Goal: Task Accomplishment & Management: Manage account settings

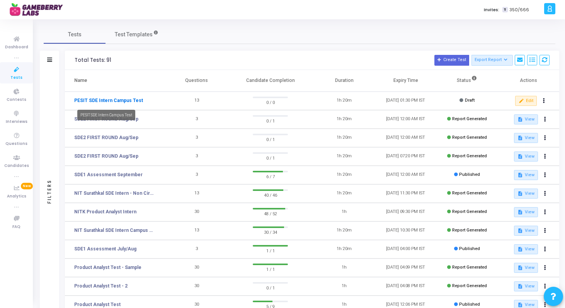
click at [128, 101] on link "PESIT SDE Intern Campus Test" at bounding box center [108, 100] width 69 height 7
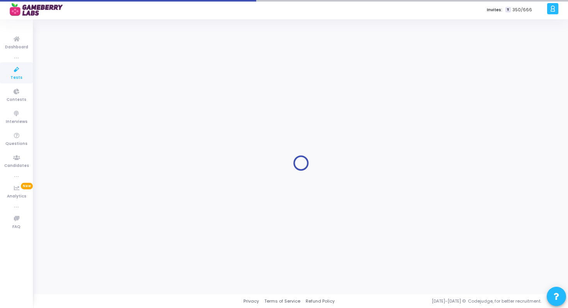
type input "PESIT SDE Intern Campus Test"
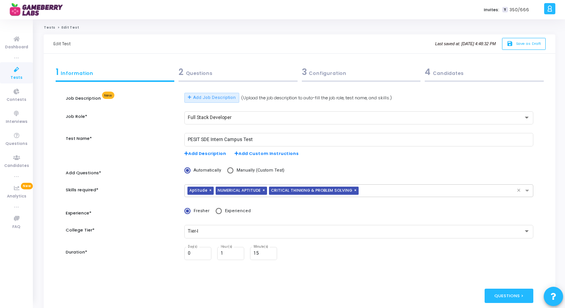
click at [200, 71] on div "2 Questions" at bounding box center [238, 72] width 119 height 13
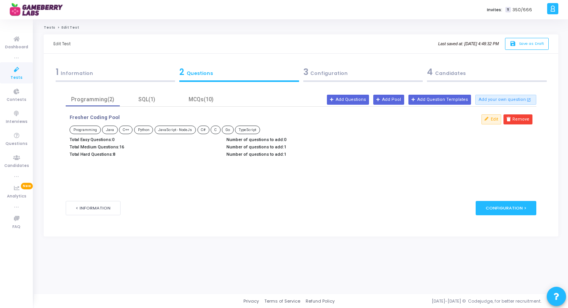
click at [322, 73] on div "3 Configuration" at bounding box center [363, 72] width 120 height 13
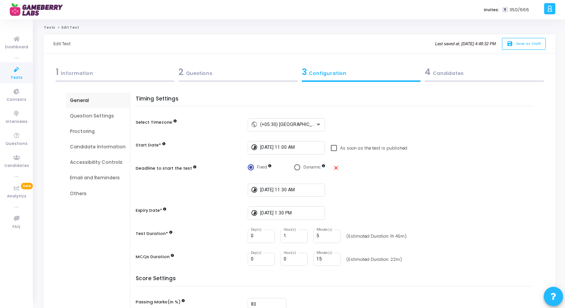
click at [92, 135] on div "Proctoring" at bounding box center [98, 131] width 64 height 15
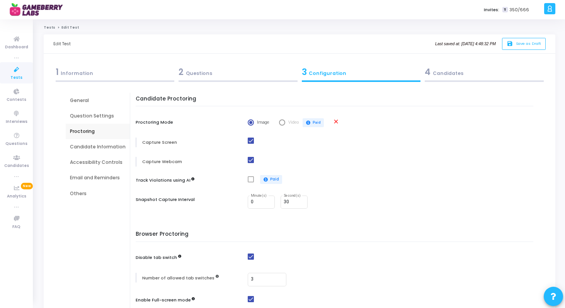
click at [94, 161] on div "Accessibility Controls" at bounding box center [98, 162] width 56 height 7
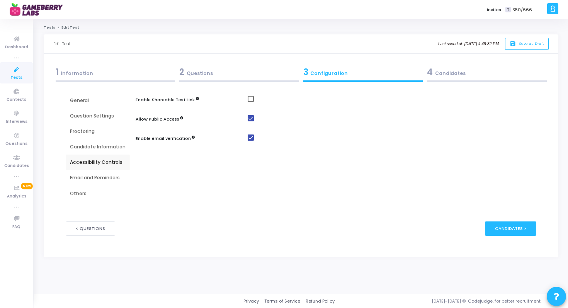
click at [95, 179] on div "Email and Reminders" at bounding box center [98, 177] width 56 height 7
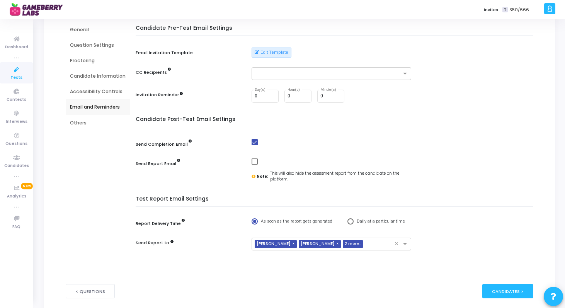
scroll to position [110, 0]
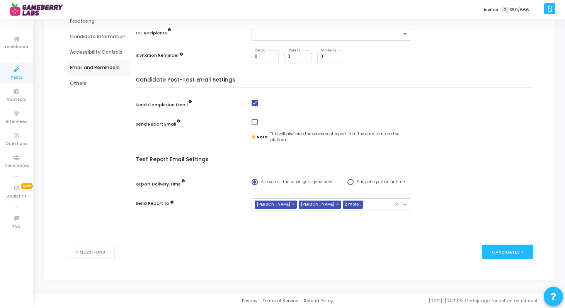
click at [84, 86] on div "Others" at bounding box center [98, 83] width 56 height 7
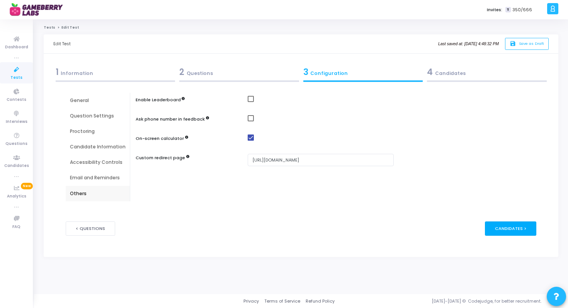
click at [508, 230] on div "Candidates >" at bounding box center [510, 228] width 51 height 14
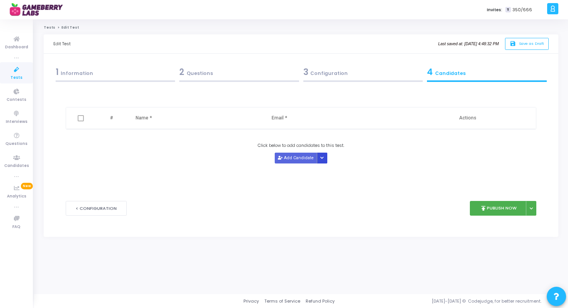
click at [322, 161] on button "Button group with nested dropdown" at bounding box center [322, 158] width 11 height 10
click at [333, 175] on button "Upload Candidate List" at bounding box center [345, 173] width 59 height 10
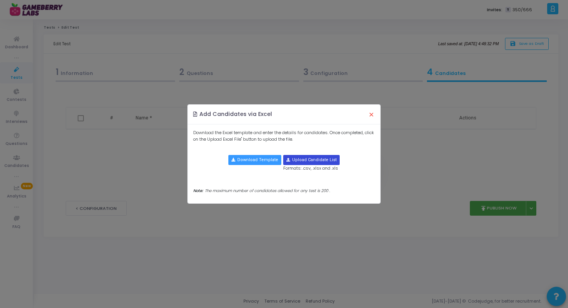
click at [302, 161] on input "file" at bounding box center [312, 159] width 56 height 9
type input "C:\fakepath\PESIT test.xlsx"
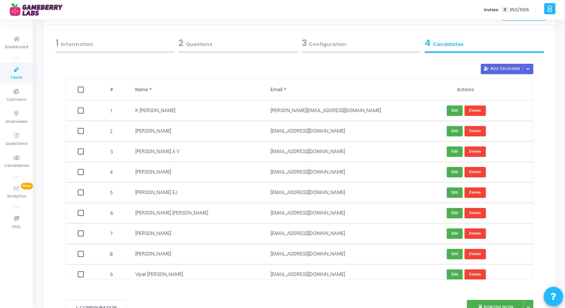
scroll to position [85, 0]
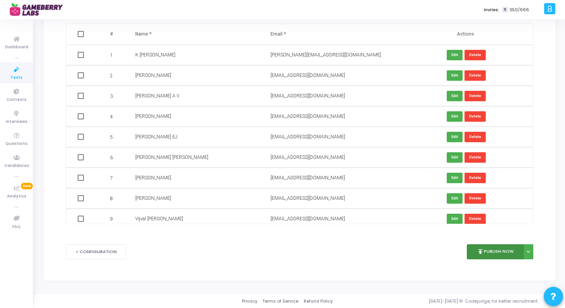
click at [493, 249] on button "publish Publish Now" at bounding box center [495, 251] width 57 height 15
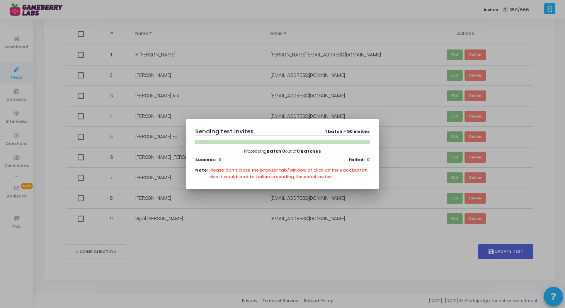
scroll to position [0, 0]
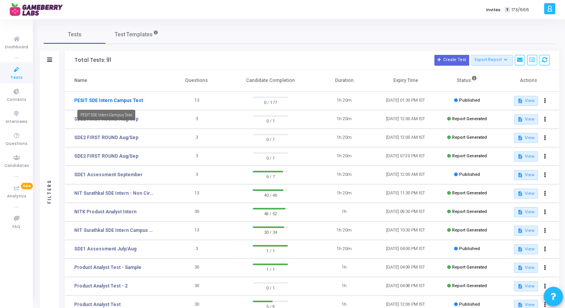
click at [120, 101] on link "PESIT SDE Intern Campus Test" at bounding box center [108, 100] width 69 height 7
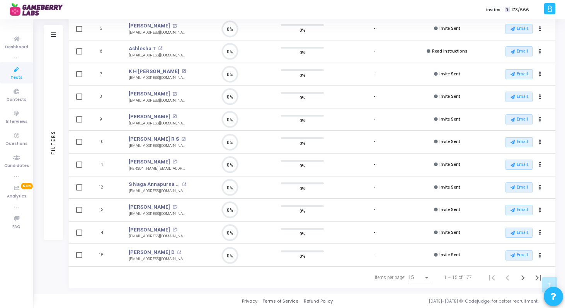
click at [424, 277] on div "Items per page:" at bounding box center [426, 277] width 7 height 6
click at [423, 271] on span "50" at bounding box center [420, 273] width 22 height 14
click at [519, 278] on icon "Next page" at bounding box center [522, 277] width 11 height 11
click at [524, 278] on icon "Next page" at bounding box center [522, 277] width 11 height 11
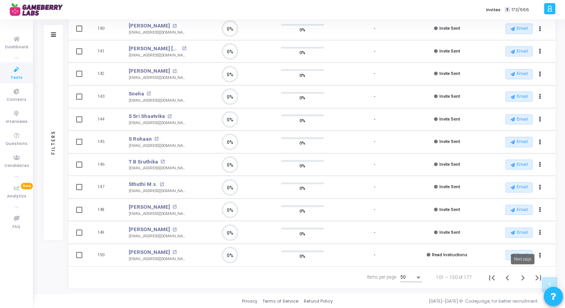
click at [524, 278] on icon "Next page" at bounding box center [522, 277] width 11 height 11
